Goal: Task Accomplishment & Management: Use online tool/utility

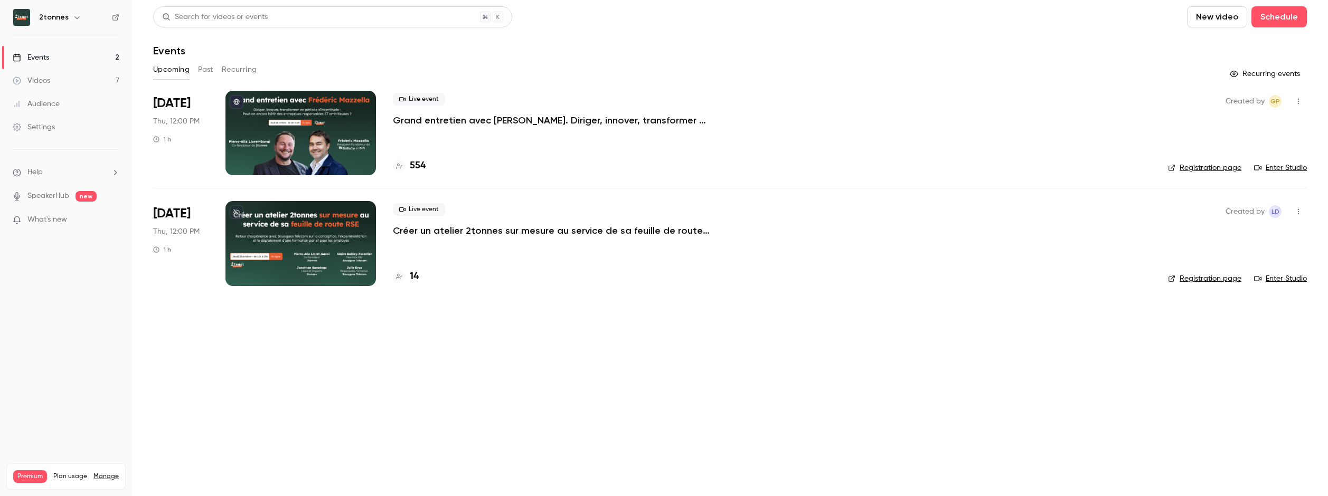
click at [86, 77] on link "Videos 7" at bounding box center [66, 80] width 132 height 23
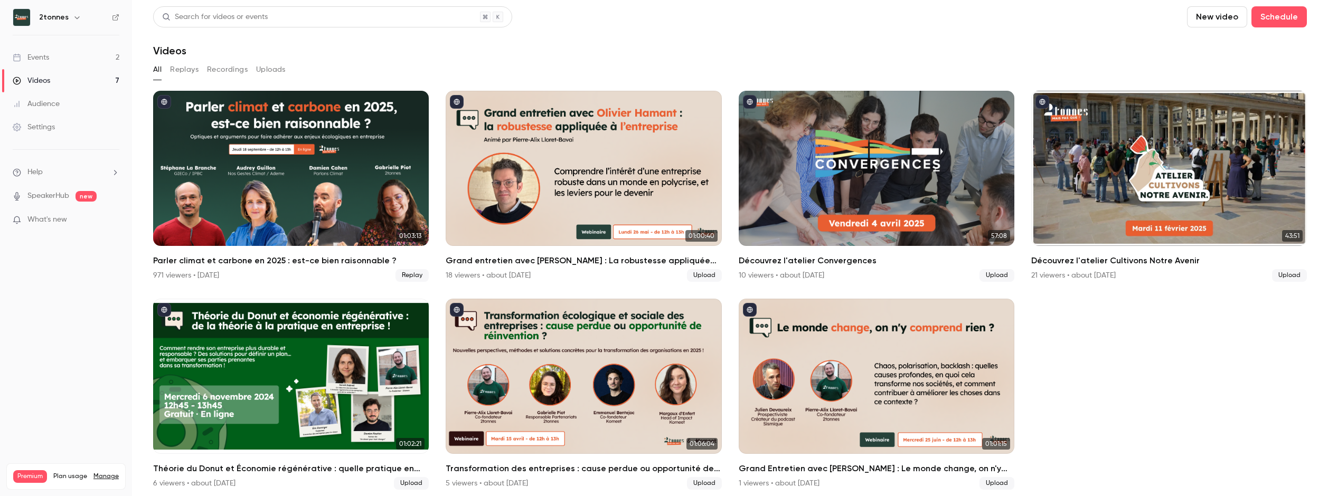
click at [62, 51] on link "Events 2" at bounding box center [66, 57] width 132 height 23
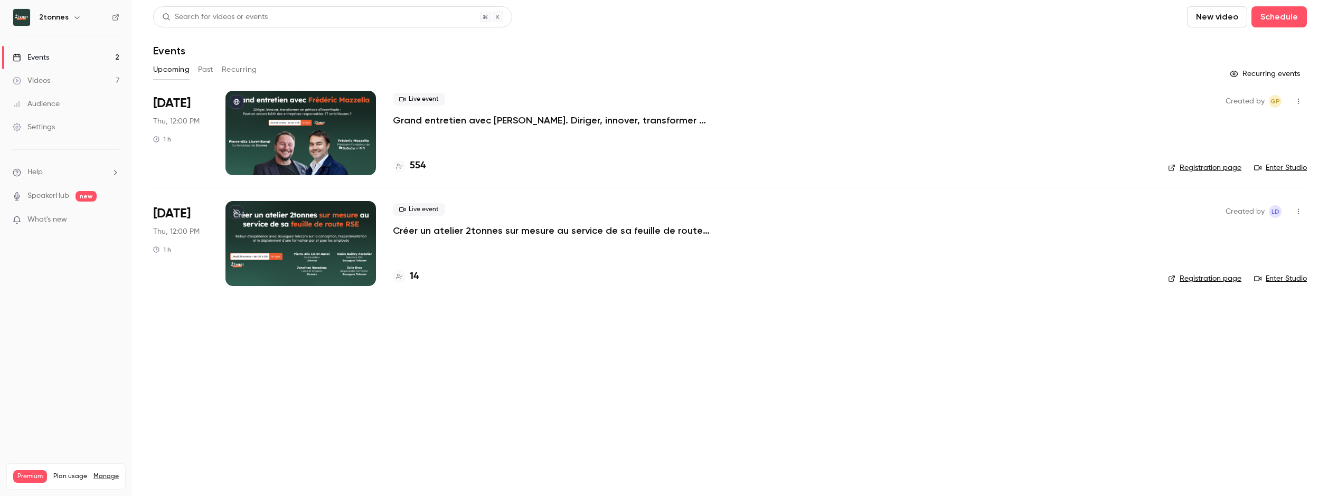
click at [315, 120] on div at bounding box center [300, 133] width 150 height 84
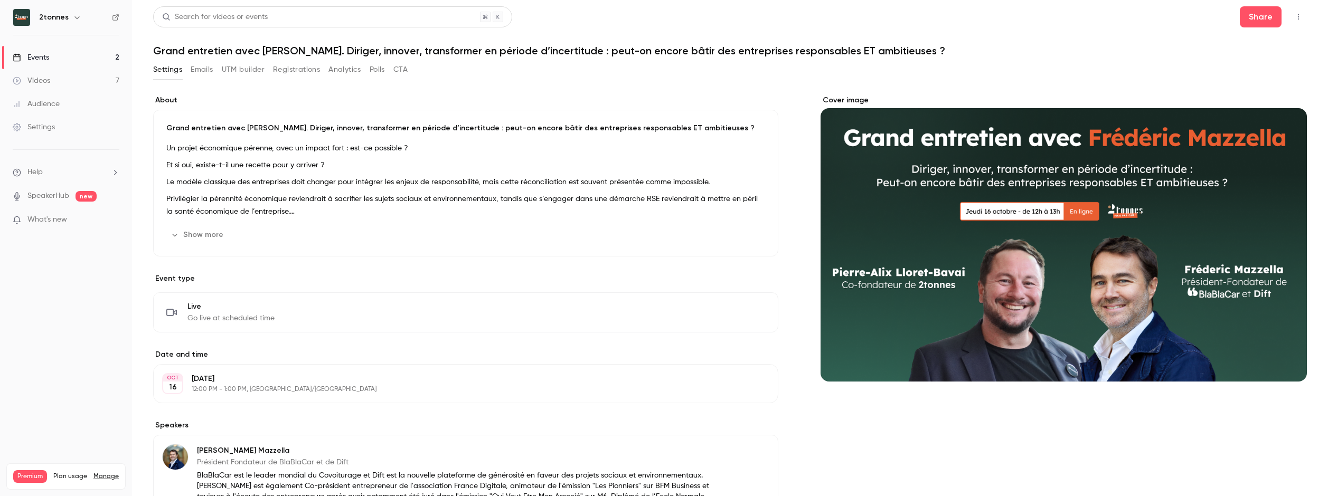
click at [1294, 16] on icon "button" at bounding box center [1298, 16] width 8 height 7
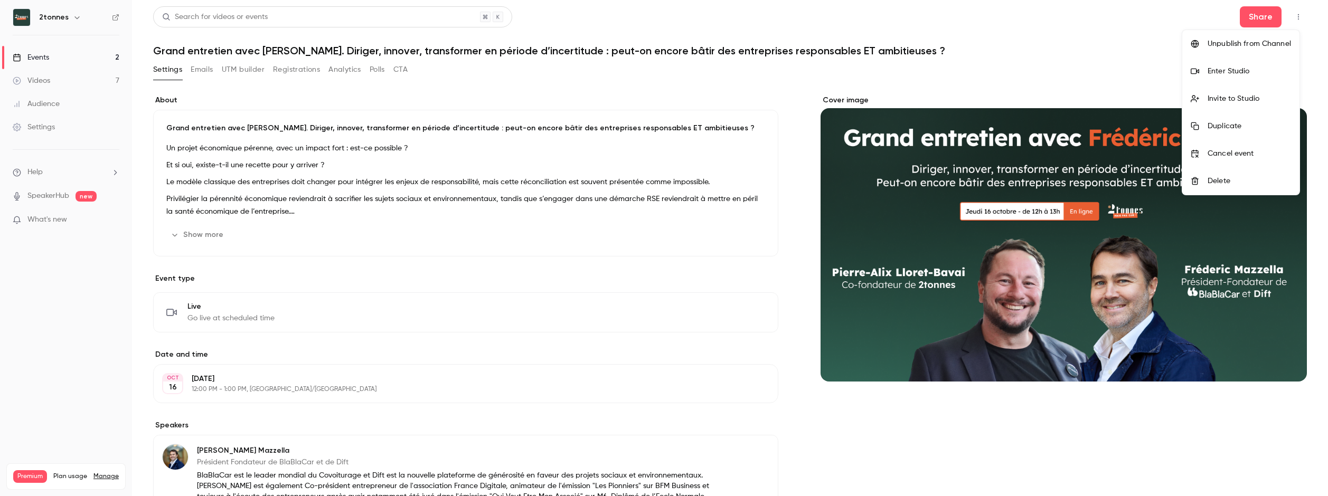
click at [1228, 70] on div "Enter Studio" at bounding box center [1248, 71] width 83 height 11
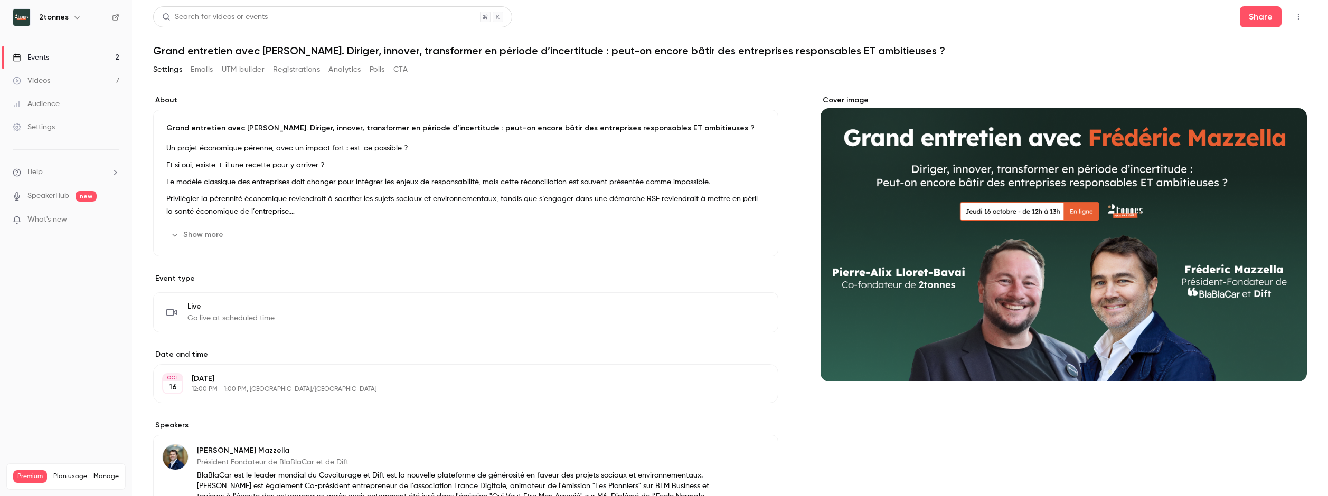
click at [64, 77] on link "Videos 7" at bounding box center [66, 80] width 132 height 23
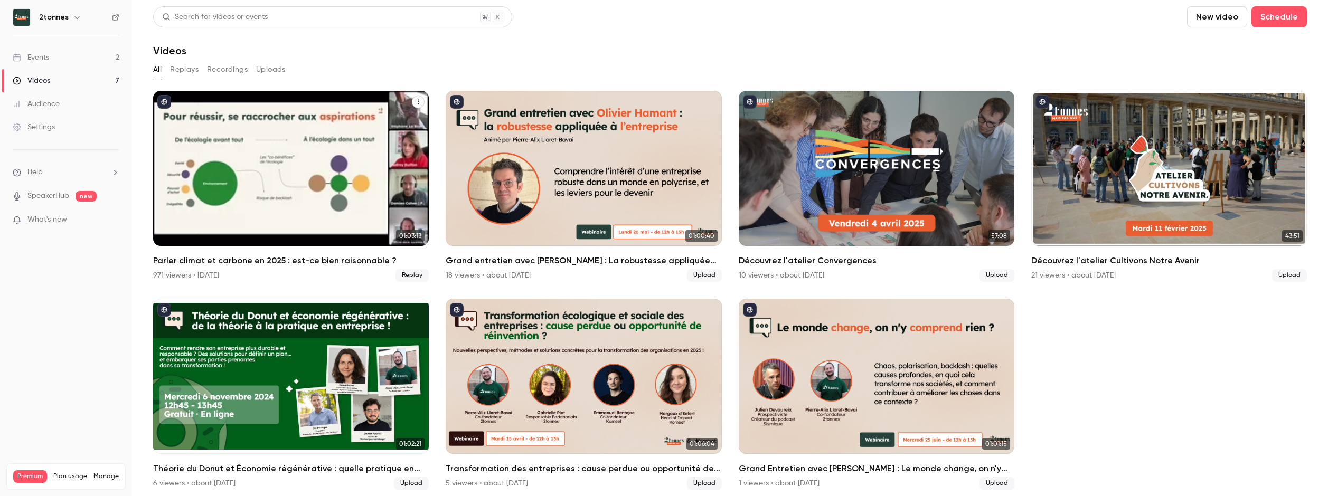
click at [250, 229] on div "Parler climat et carbone en 2025 : est-ce bien raisonnable ?" at bounding box center [291, 168] width 276 height 155
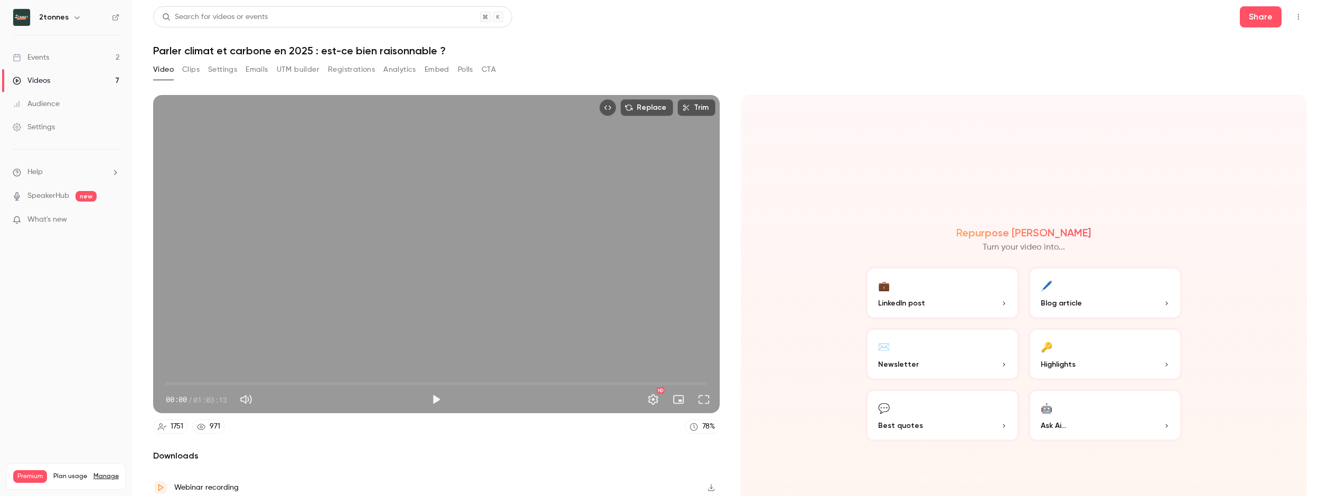
click at [216, 69] on button "Settings" at bounding box center [222, 69] width 29 height 17
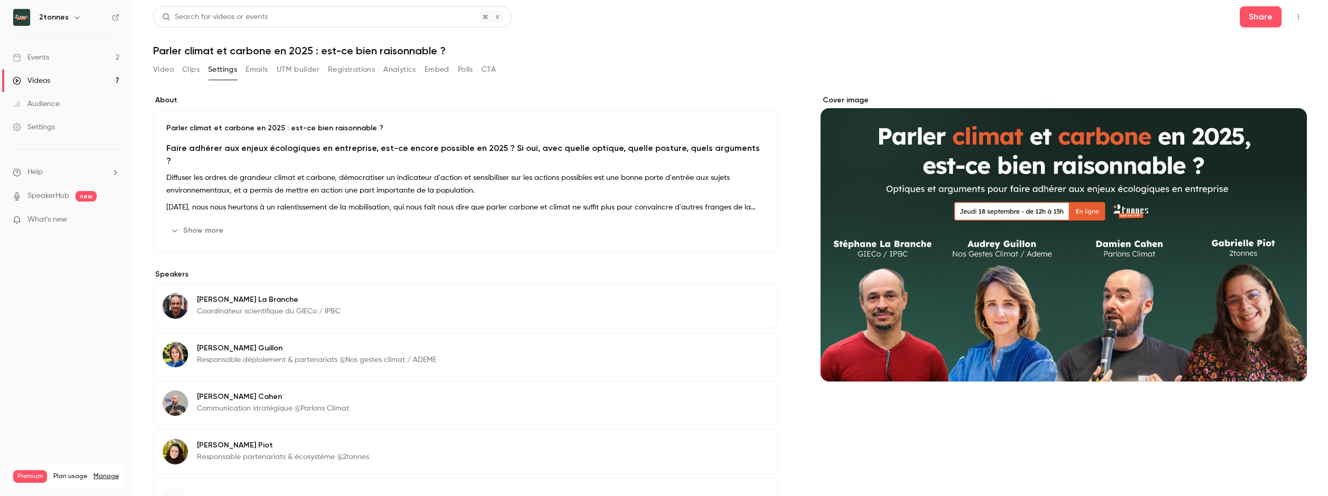
click at [1296, 14] on button "Top Bar Actions" at bounding box center [1298, 16] width 17 height 17
click at [1295, 14] on div at bounding box center [664, 248] width 1328 height 496
click at [465, 67] on button "Polls" at bounding box center [465, 69] width 15 height 17
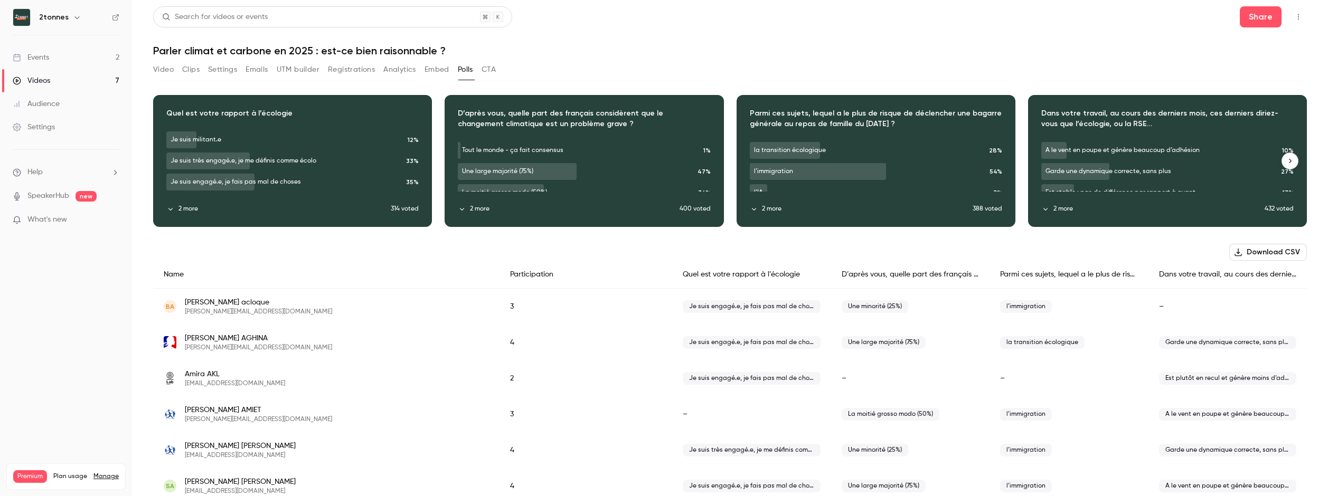
click at [1286, 160] on icon "button" at bounding box center [1289, 160] width 7 height 7
click at [1286, 161] on icon "button" at bounding box center [1289, 160] width 7 height 7
